Goal: Information Seeking & Learning: Learn about a topic

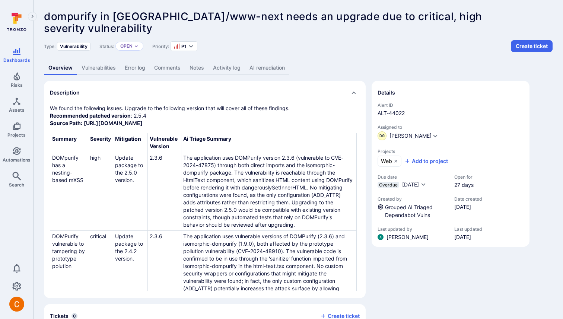
click at [264, 65] on link "AI remediation" at bounding box center [267, 68] width 44 height 14
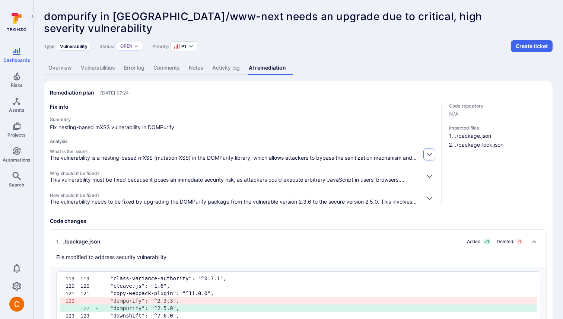
click at [425, 153] on icon "button" at bounding box center [429, 154] width 8 height 8
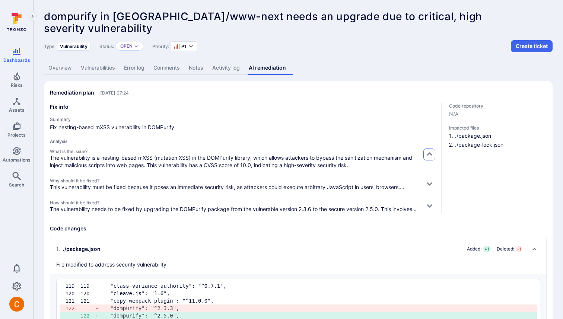
click at [425, 153] on icon "button" at bounding box center [429, 154] width 8 height 8
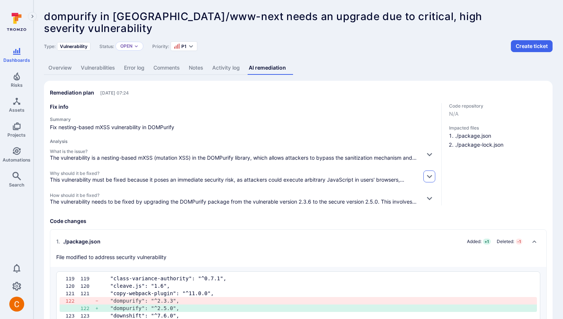
click at [430, 175] on icon "button" at bounding box center [429, 176] width 8 height 8
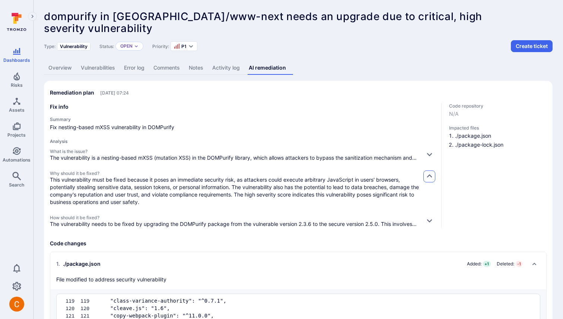
click at [430, 176] on icon "button" at bounding box center [428, 176] width 5 height 3
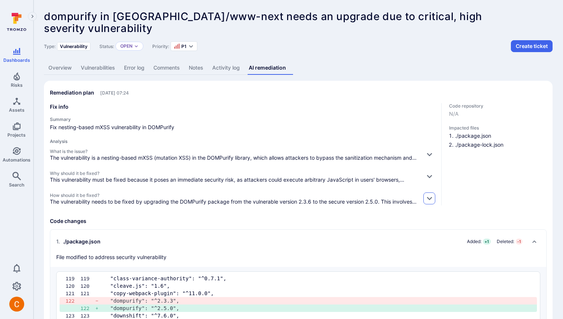
click at [429, 193] on button "button" at bounding box center [429, 198] width 12 height 12
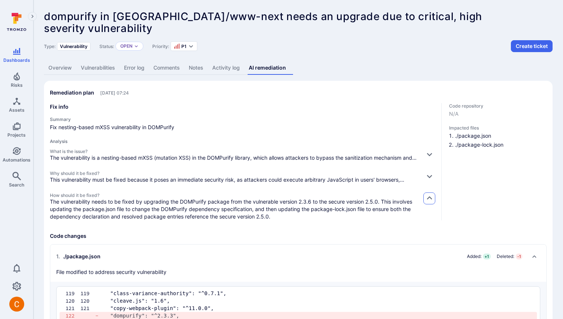
click at [429, 197] on icon "button" at bounding box center [429, 198] width 8 height 8
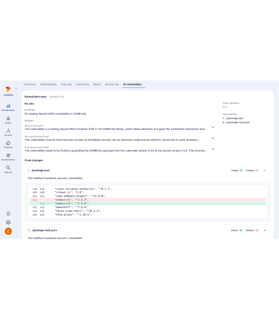
scroll to position [57, 0]
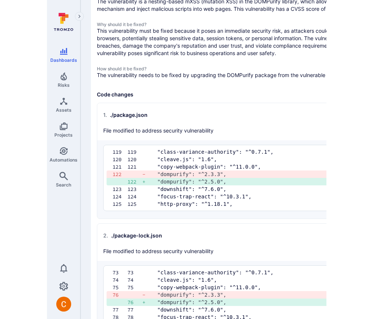
scroll to position [178, 0]
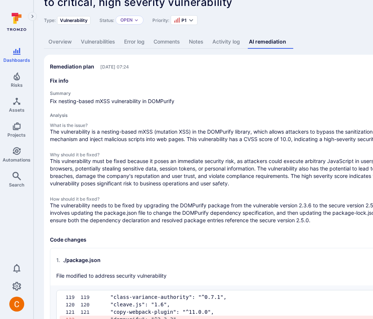
scroll to position [0, 0]
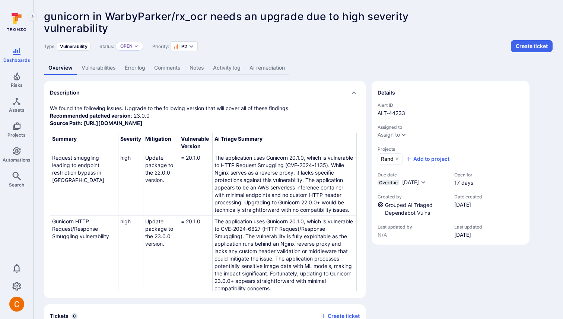
click at [265, 67] on link "AI remediation" at bounding box center [267, 68] width 44 height 14
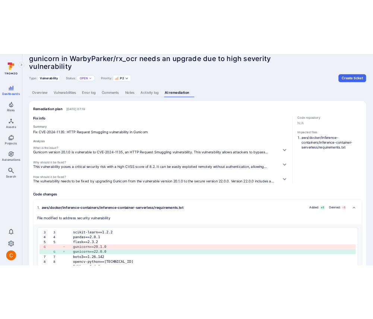
scroll to position [42, 0]
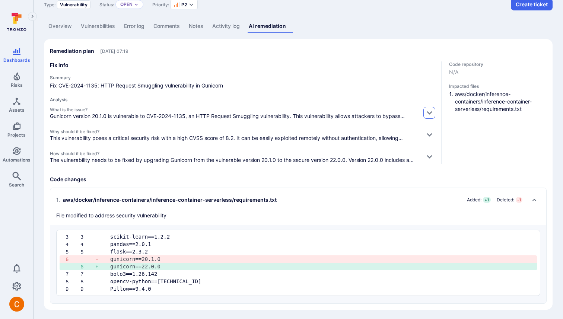
click at [431, 112] on icon "button" at bounding box center [429, 113] width 8 height 8
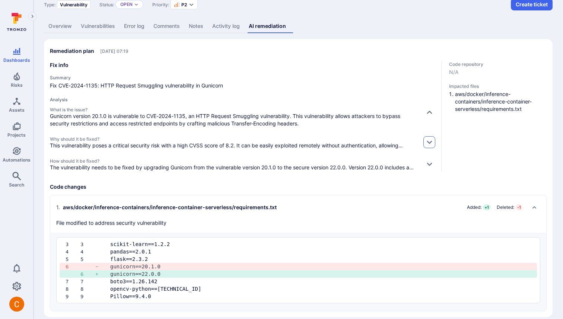
click at [425, 140] on icon "button" at bounding box center [429, 142] width 8 height 8
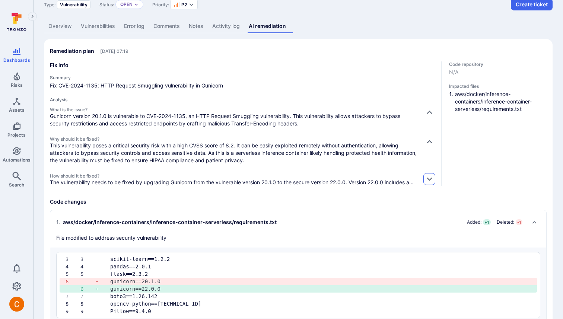
click at [428, 179] on icon "button" at bounding box center [429, 179] width 8 height 8
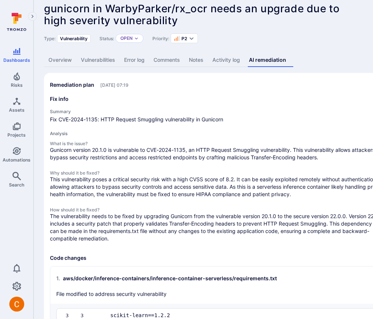
scroll to position [0, 0]
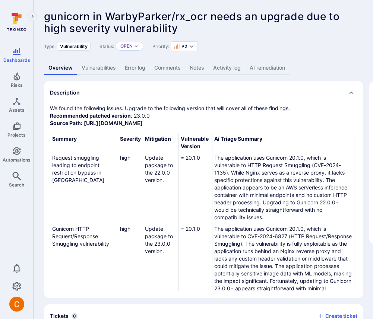
click at [282, 67] on link "AI remediation" at bounding box center [267, 68] width 44 height 14
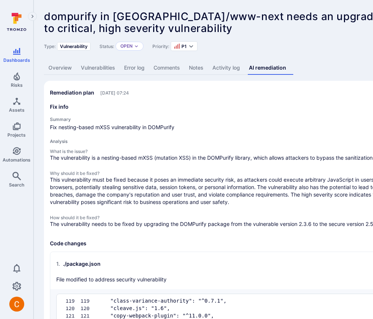
click at [239, 145] on div "Analysis What is the issue? The vulnerability is a nesting-based mXSS (mutation…" at bounding box center [229, 182] width 358 height 89
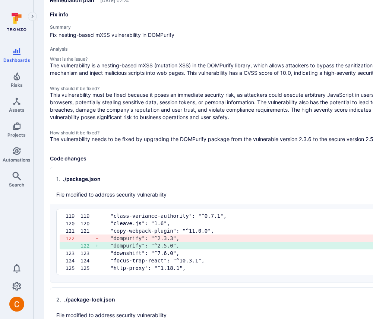
scroll to position [93, 0]
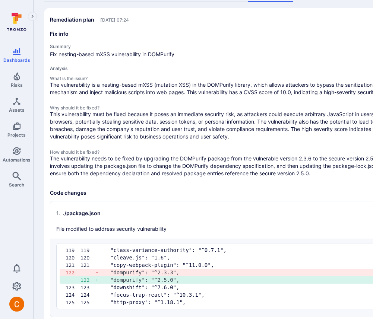
scroll to position [58, 0]
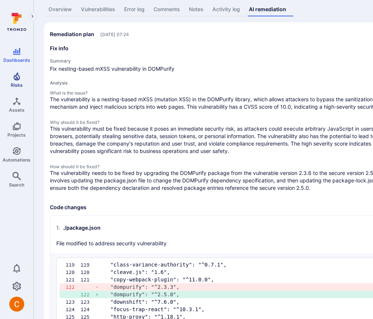
click at [16, 81] on link "Risks" at bounding box center [16, 80] width 33 height 22
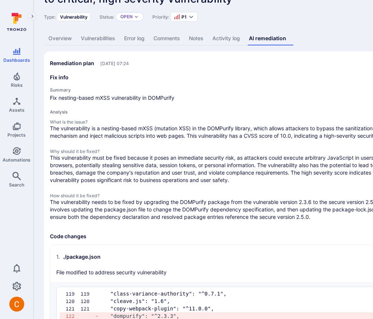
scroll to position [0, 0]
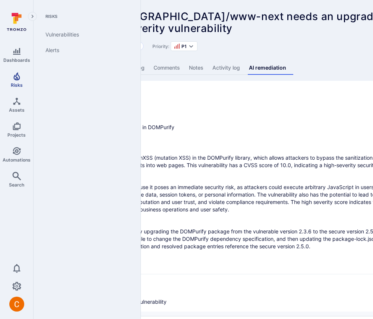
click at [19, 80] on icon "Risks" at bounding box center [16, 76] width 9 height 9
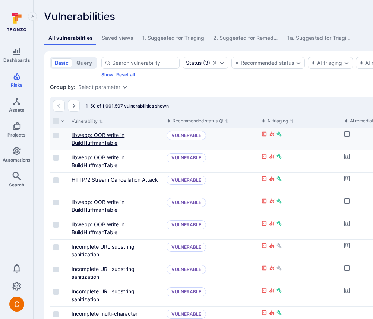
click at [90, 146] on link "libwebp: OOB write in BuildHuffmanTable" at bounding box center [97, 139] width 53 height 14
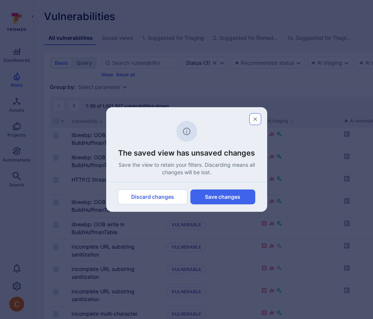
click at [258, 115] on button "button" at bounding box center [255, 119] width 12 height 12
click at [255, 116] on icon "button" at bounding box center [255, 119] width 6 height 6
